Goal: Task Accomplishment & Management: Use online tool/utility

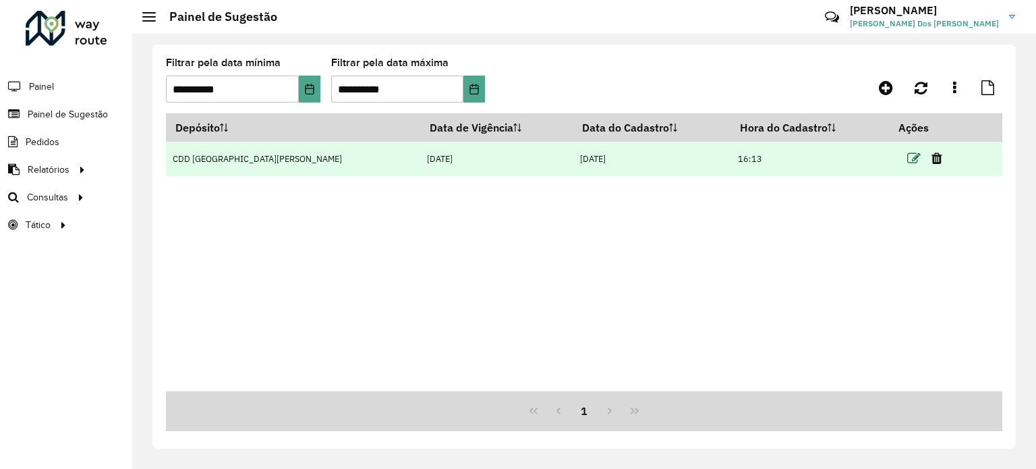
click at [907, 158] on icon at bounding box center [913, 158] width 13 height 13
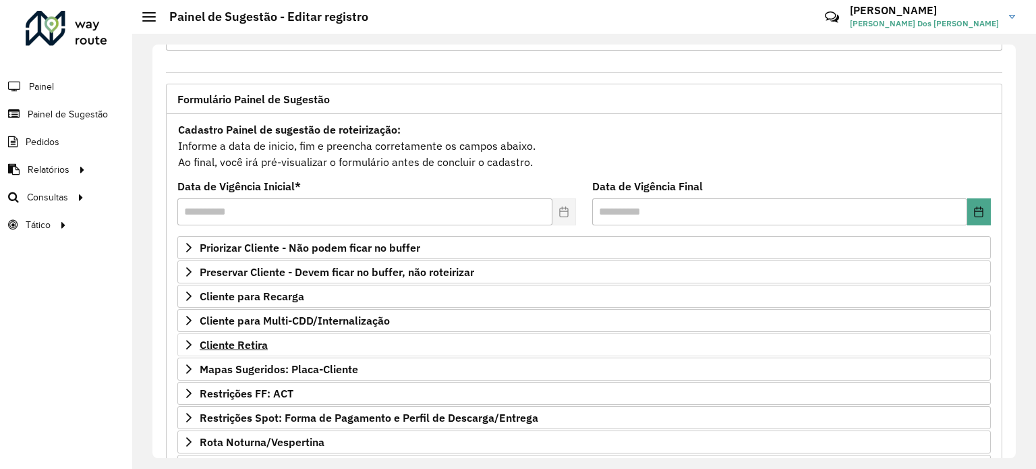
scroll to position [198, 0]
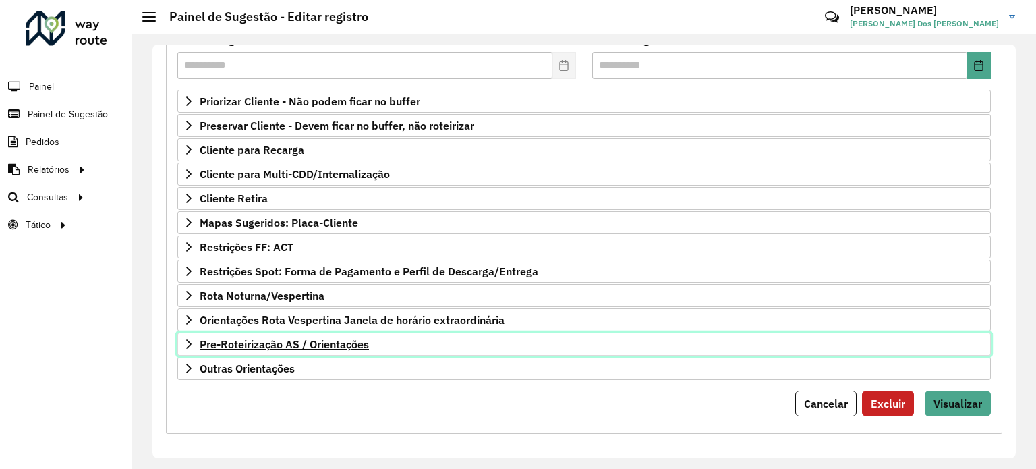
click at [233, 338] on span "Pre-Roteirização AS / Orientações" at bounding box center [284, 343] width 169 height 11
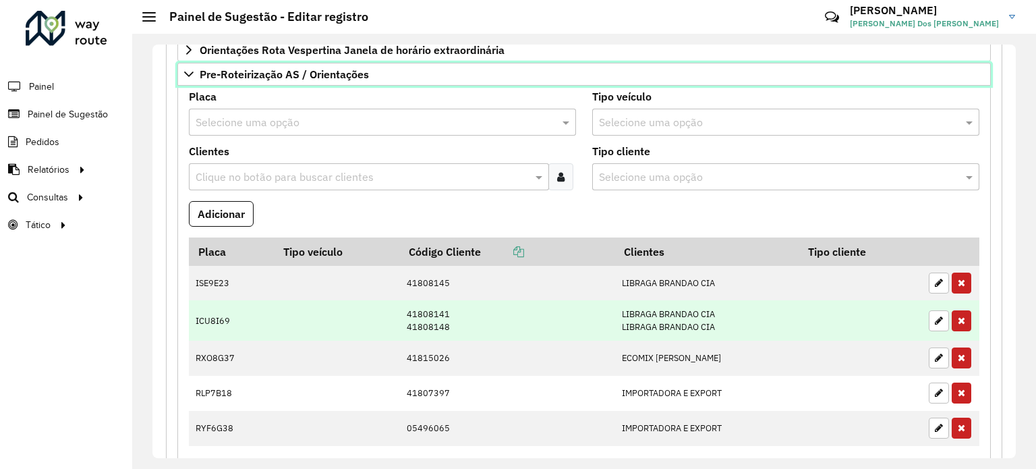
scroll to position [535, 0]
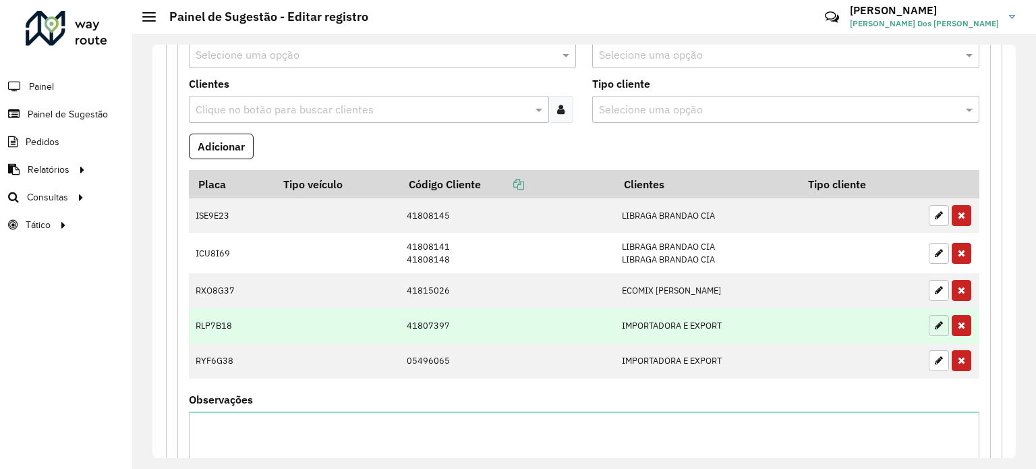
click at [935, 320] on icon "button" at bounding box center [939, 324] width 8 height 9
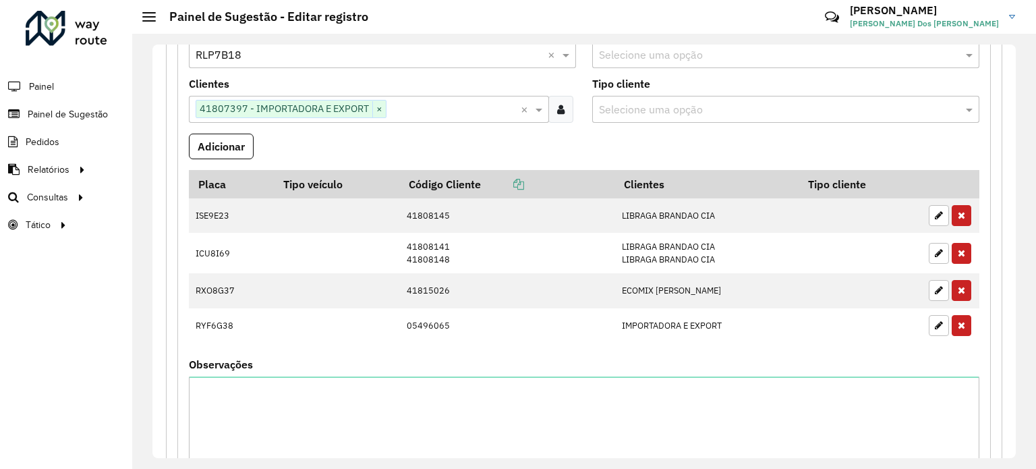
click at [331, 55] on input "text" at bounding box center [369, 55] width 347 height 16
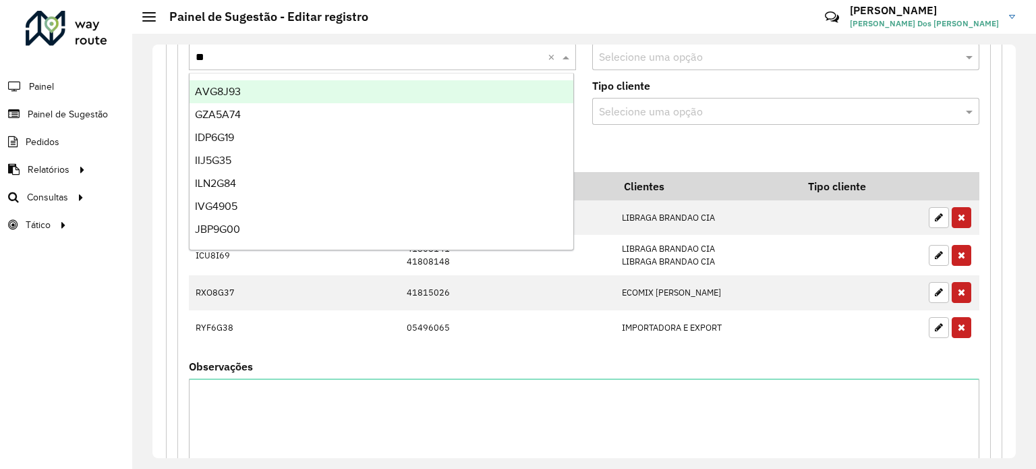
type input "***"
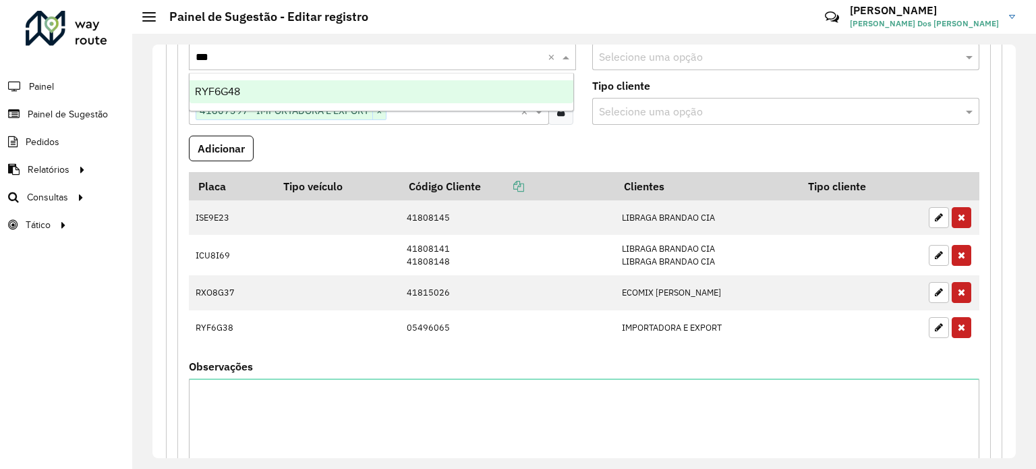
click at [278, 90] on div "RYF6G48" at bounding box center [381, 91] width 384 height 23
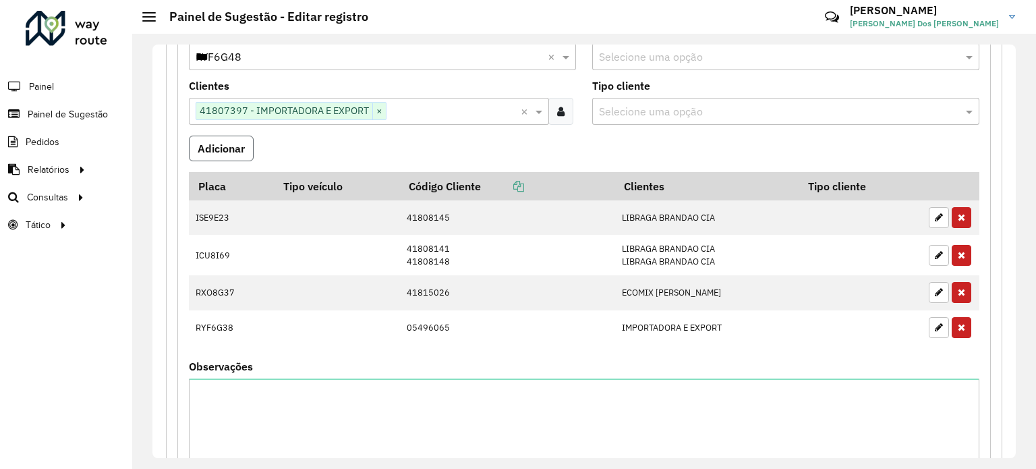
click at [230, 136] on button "Adicionar" at bounding box center [221, 149] width 65 height 26
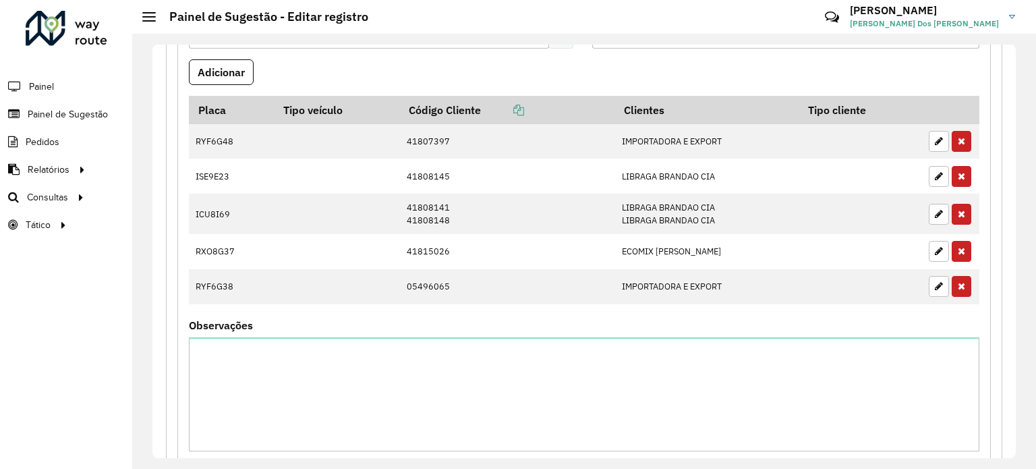
scroll to position [722, 0]
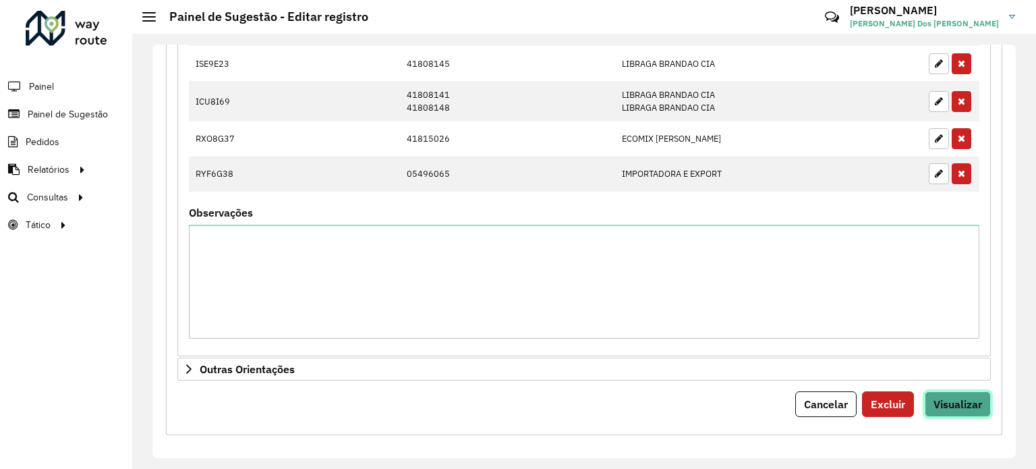
click at [951, 403] on span "Visualizar" at bounding box center [957, 403] width 49 height 13
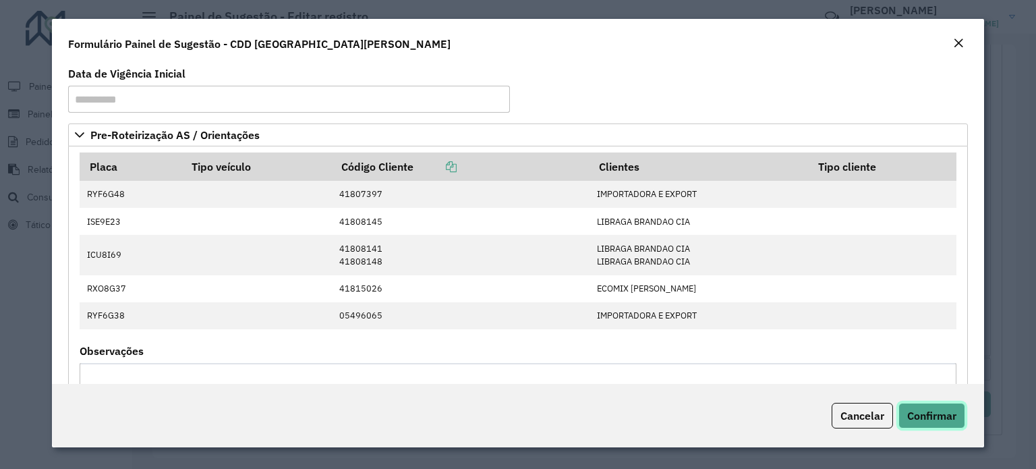
click at [930, 409] on span "Confirmar" at bounding box center [931, 415] width 49 height 13
